Goal: Check status: Check status

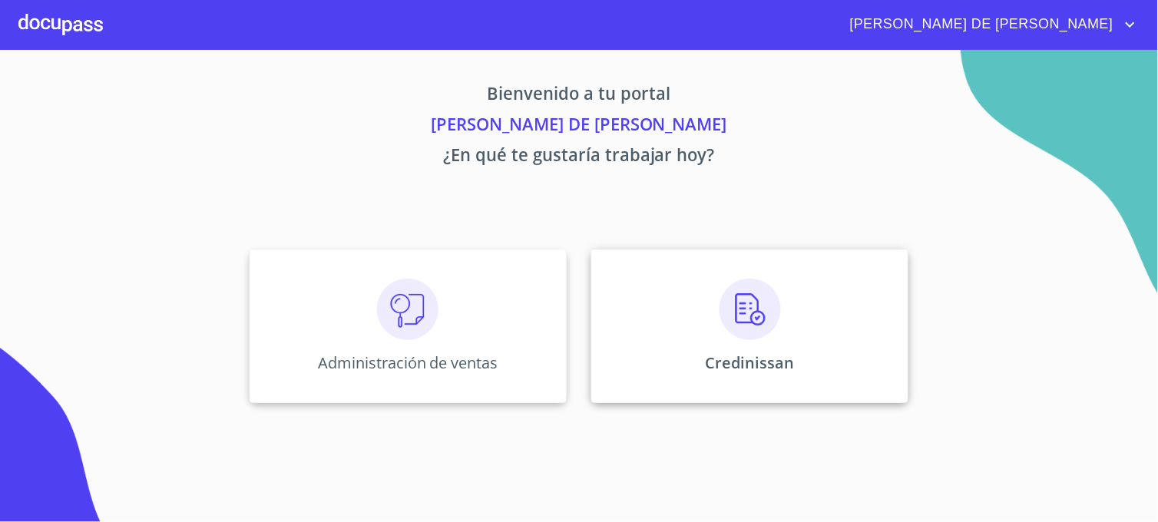
click at [617, 385] on div "Credinissan" at bounding box center [749, 326] width 317 height 154
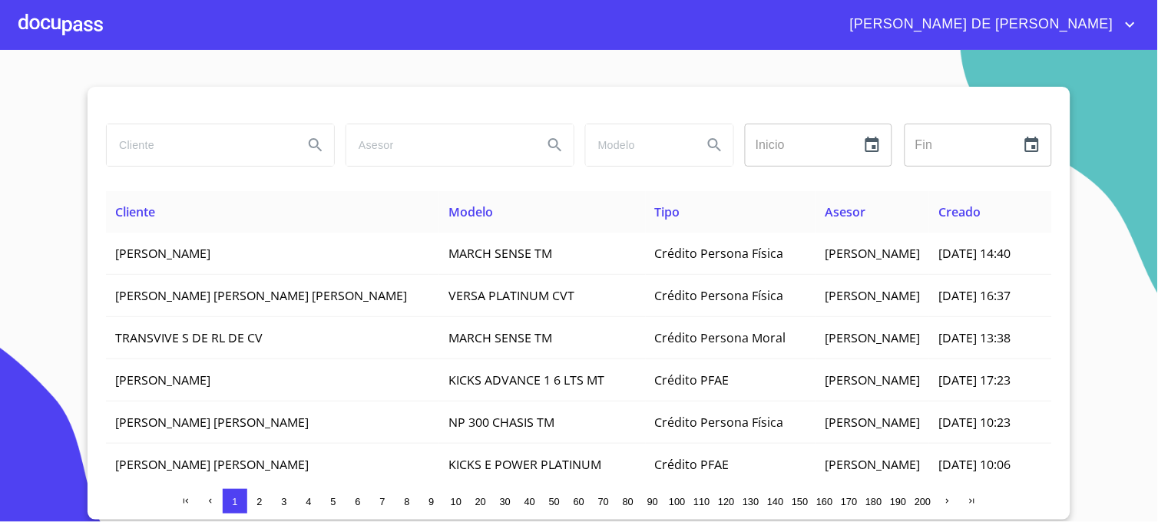
click at [164, 150] on input "search" at bounding box center [199, 144] width 184 height 41
type input "[PERSON_NAME]"
click at [311, 148] on icon "Search" at bounding box center [315, 145] width 18 height 18
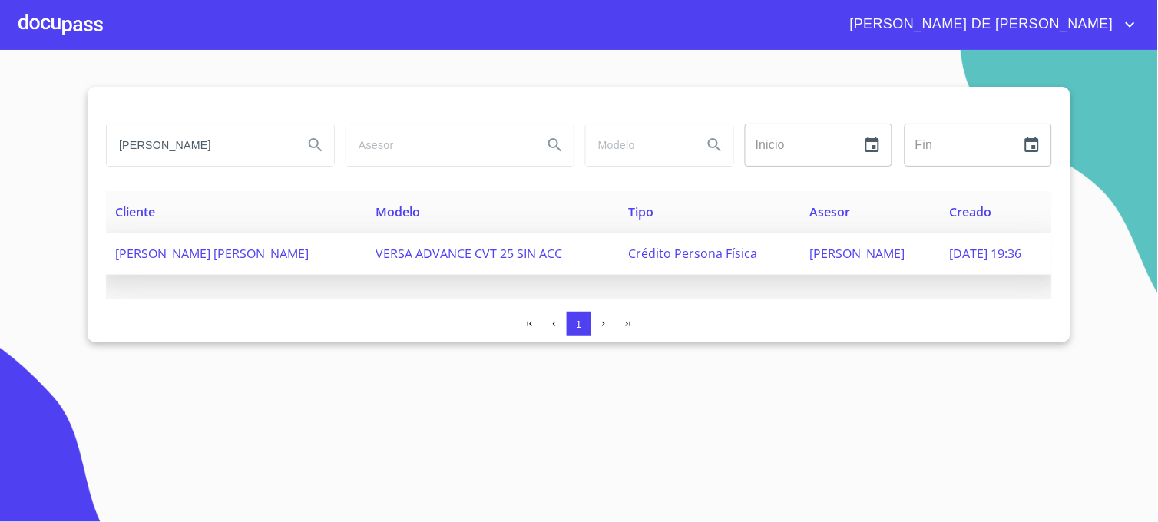
click at [810, 252] on span "[PERSON_NAME]" at bounding box center [857, 253] width 95 height 17
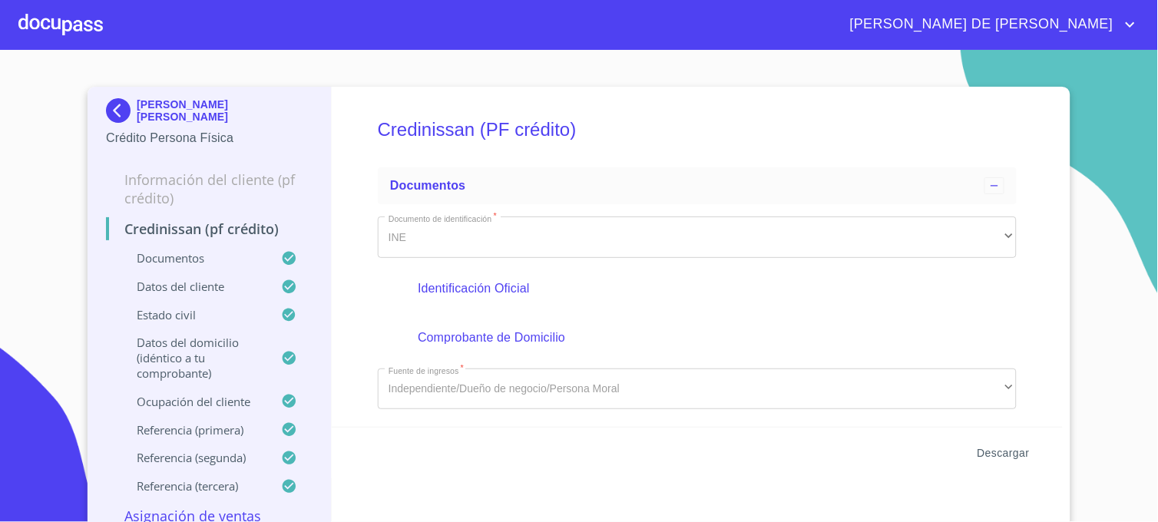
click at [991, 451] on span "Descargar" at bounding box center [1003, 453] width 52 height 19
